Goal: Communication & Community: Answer question/provide support

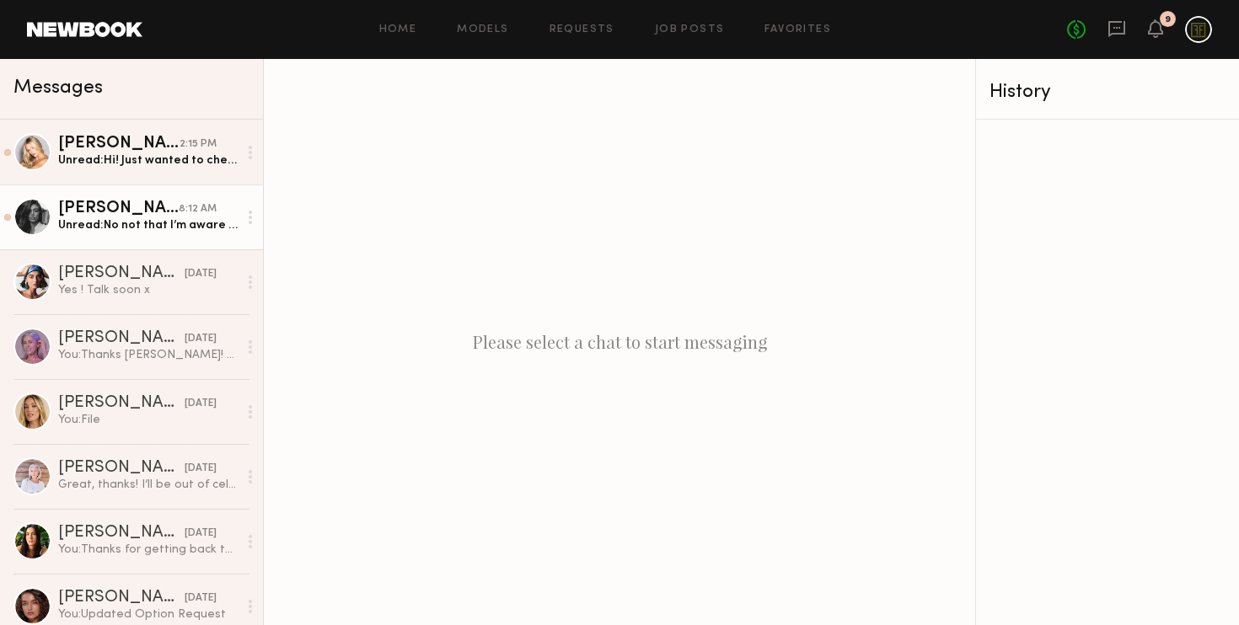
click at [118, 217] on div "[PERSON_NAME]" at bounding box center [118, 209] width 120 height 17
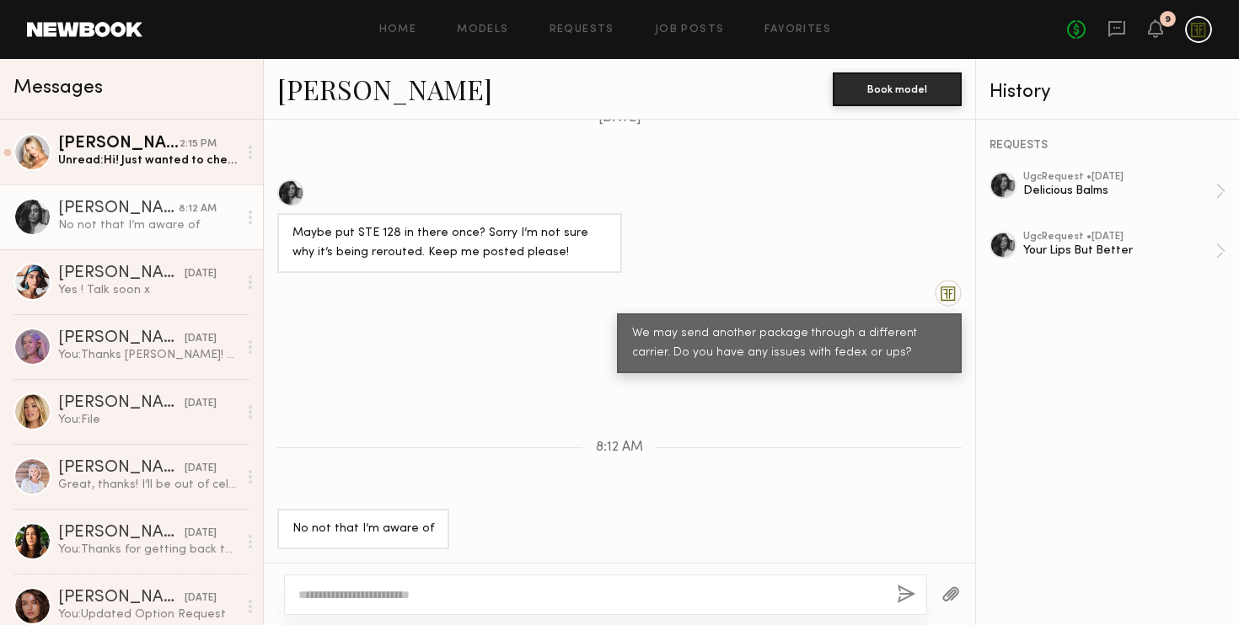
scroll to position [1374, 0]
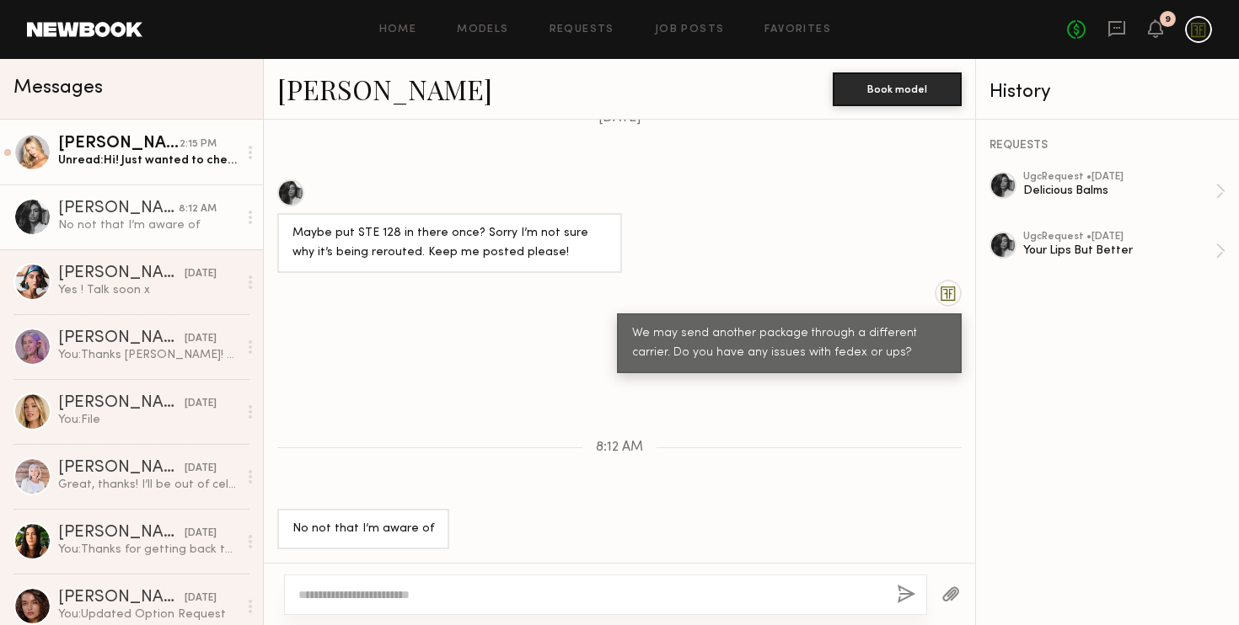
click at [118, 159] on div "Unread: Hi! Just wanted to check in on the shipping. I’ll be in nyc 10-16 so I …" at bounding box center [147, 161] width 179 height 16
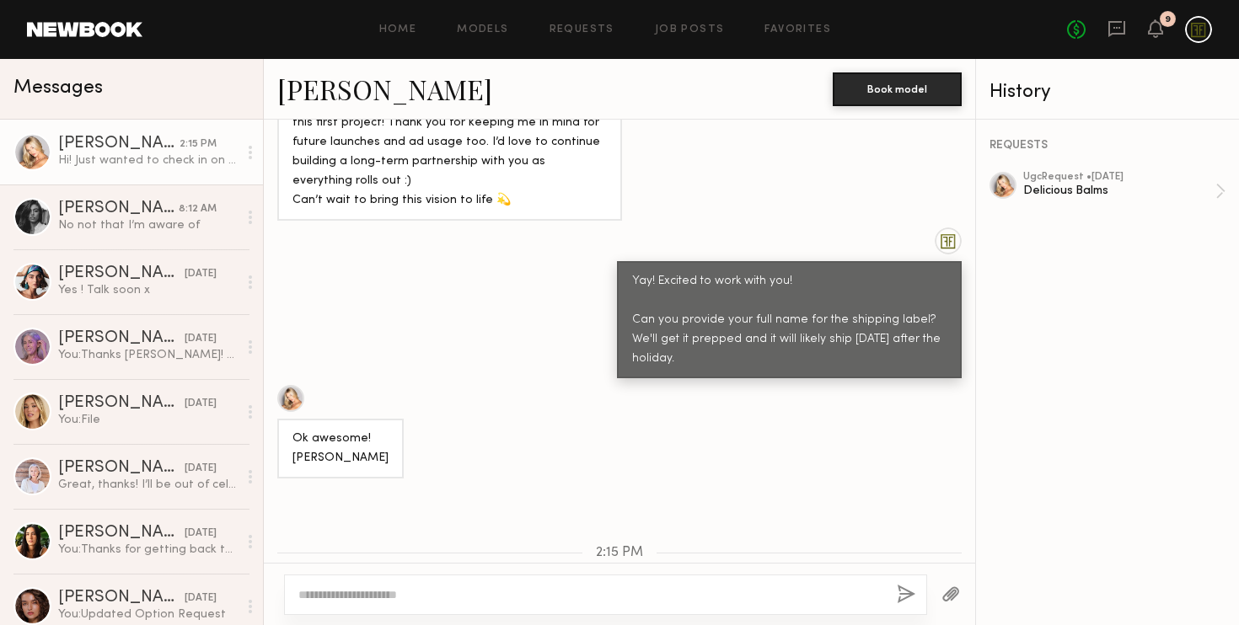
scroll to position [1728, 0]
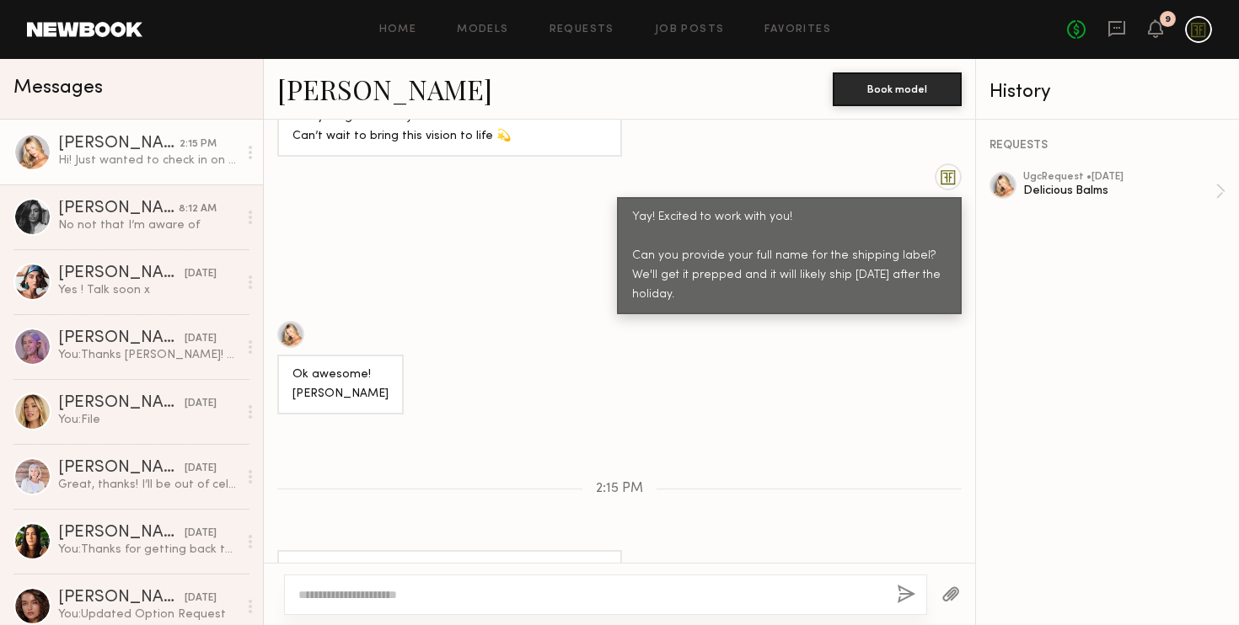
click at [382, 598] on textarea at bounding box center [590, 594] width 585 height 17
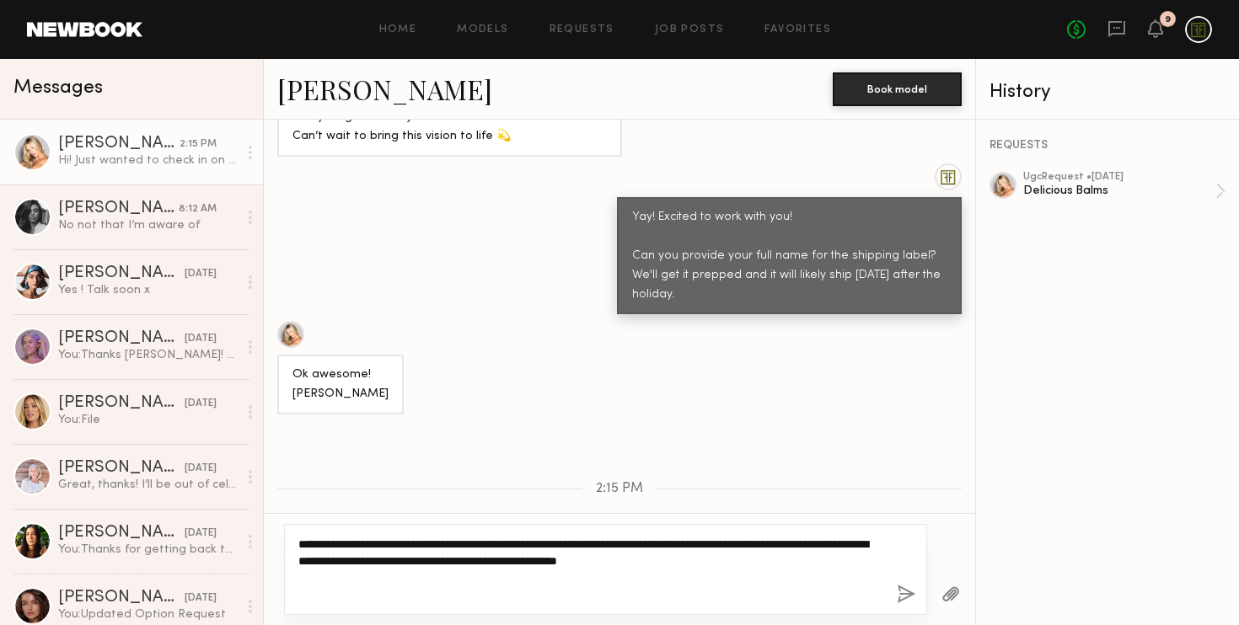
paste textarea "**********"
type textarea "**********"
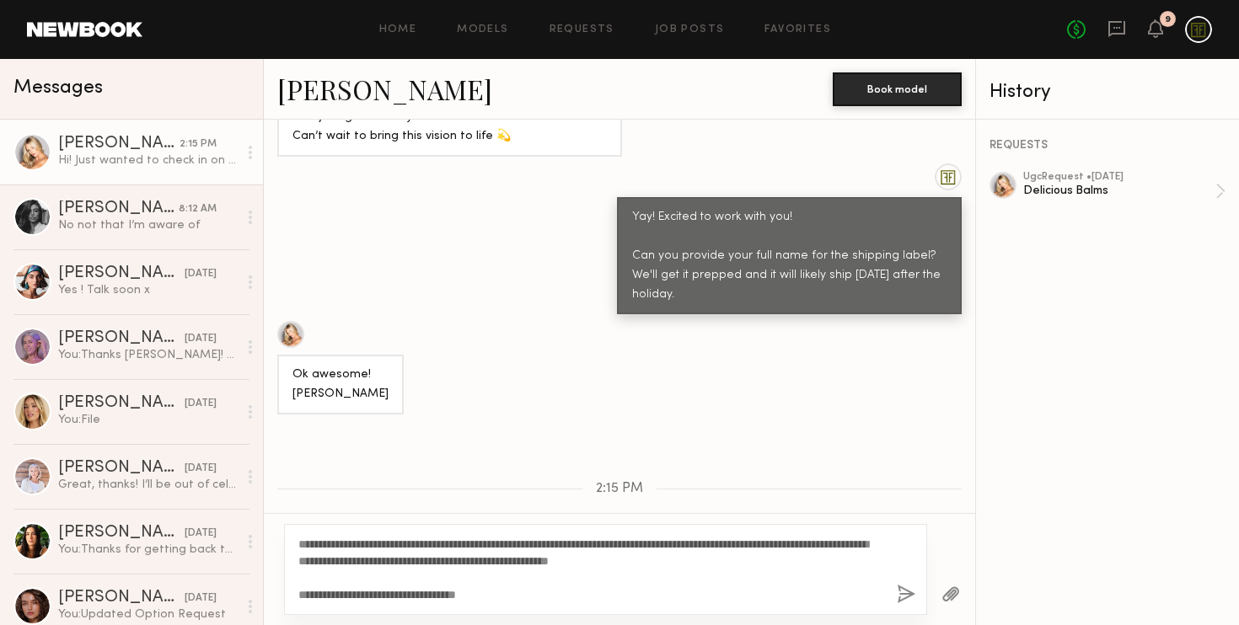
click at [902, 597] on button "button" at bounding box center [905, 595] width 19 height 21
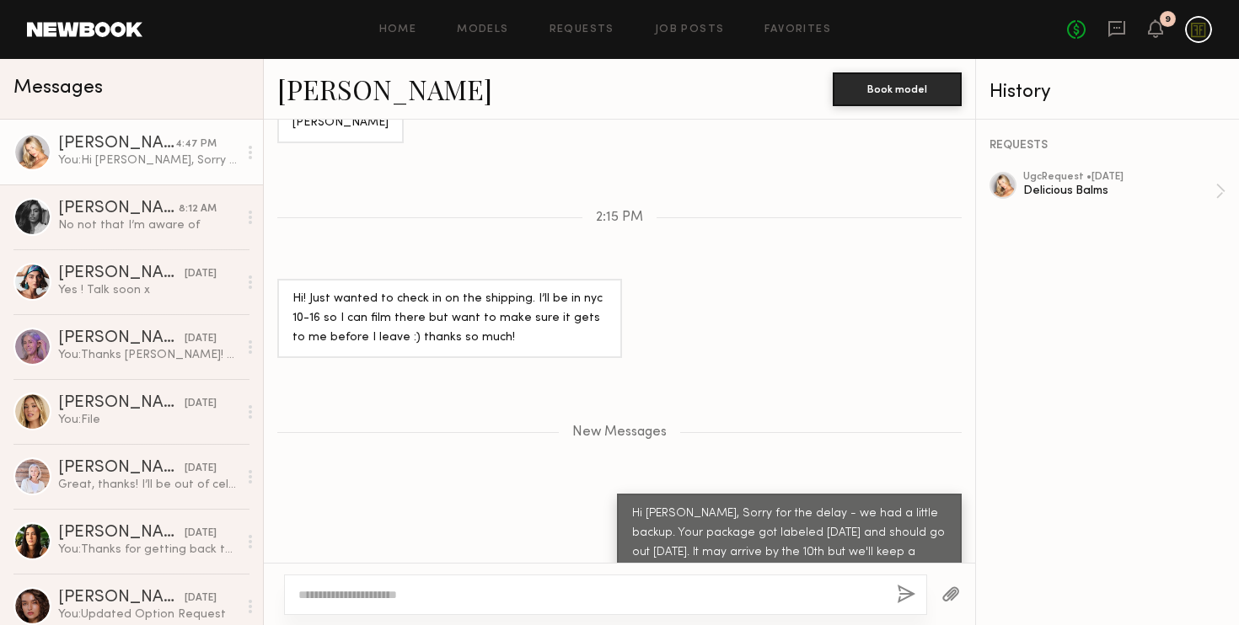
scroll to position [2105, 0]
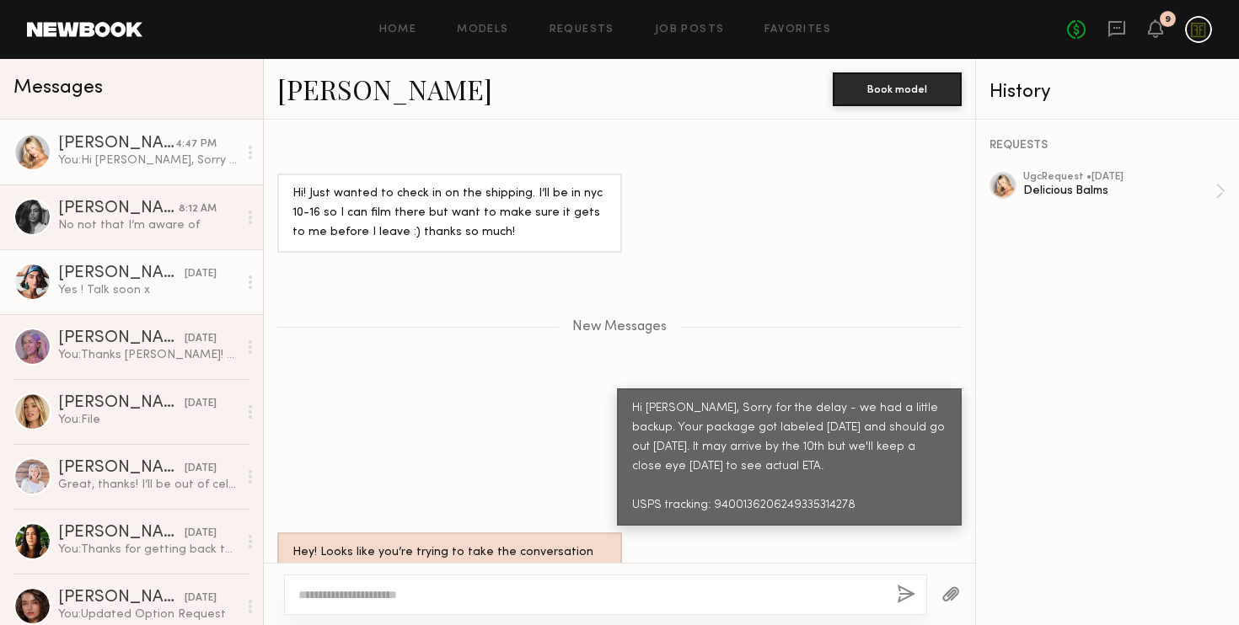
click at [125, 286] on div "Yes ! Talk soon x" at bounding box center [147, 290] width 179 height 16
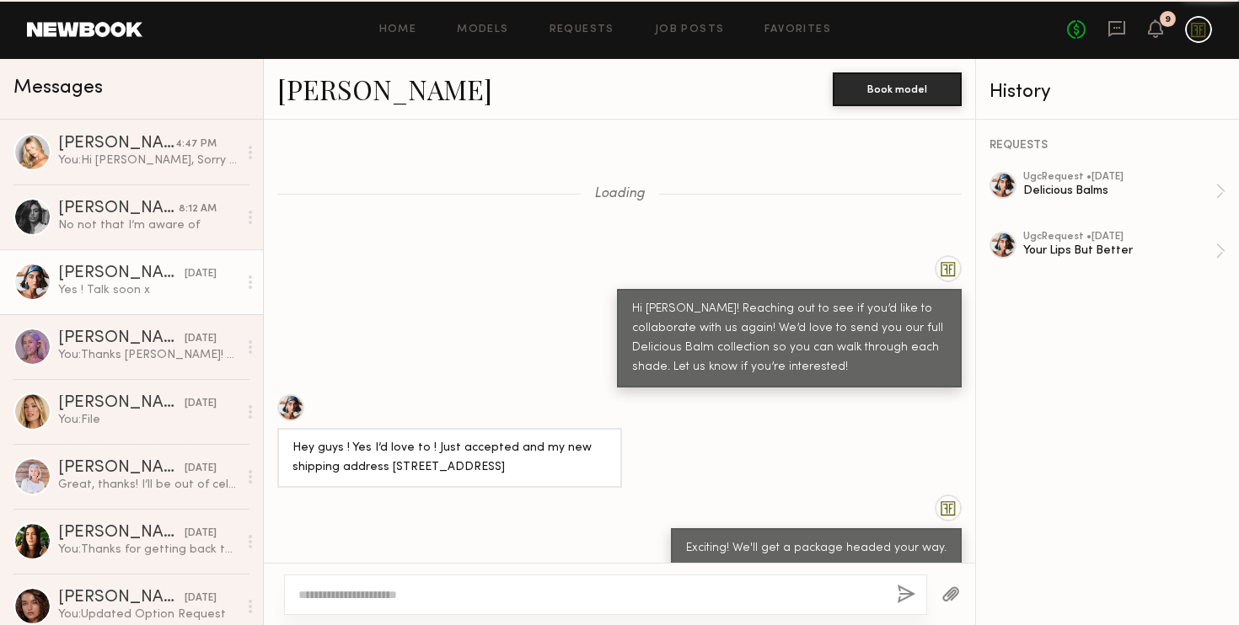
scroll to position [1099, 0]
